Goal: Find specific page/section: Find specific page/section

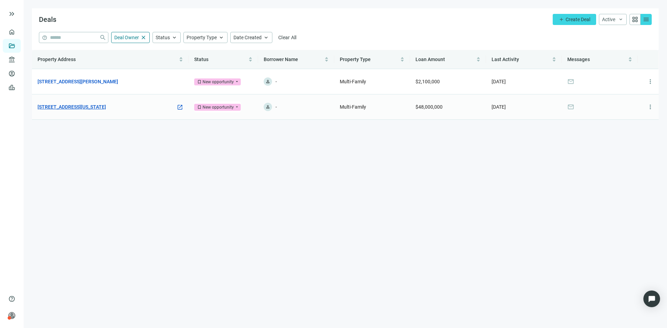
click at [76, 107] on link "[STREET_ADDRESS][US_STATE]" at bounding box center [72, 107] width 68 height 8
